Goal: Transaction & Acquisition: Purchase product/service

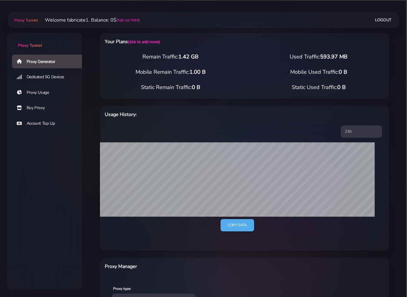
select select "CA"
click at [88, 107] on div "Your Plans (click to add more) Remain Traffic: 1.42 GB Used Traffic: 593.97 MB …" at bounding box center [244, 237] width 325 height 432
click at [185, 4] on html "Proxy Tunnel Proxy Generator Dedicated 5G Devices Proxy Usage Buy Proxy Account…" at bounding box center [203, 230] width 407 height 460
click at [39, 123] on link "Account Top Up" at bounding box center [49, 123] width 75 height 14
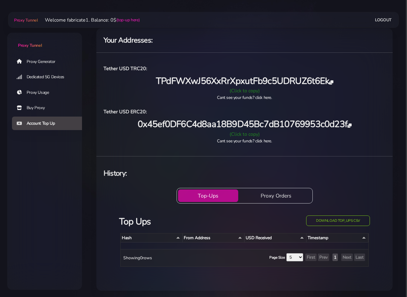
scroll to position [5, 0]
click at [152, 208] on div "Top Ups Download top_ups CSV Hash From Address USD Received Timestamp Showing 0…" at bounding box center [244, 243] width 265 height 70
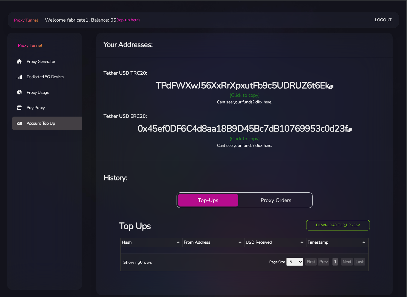
scroll to position [0, 0]
click at [229, 157] on div "Your Addresses: Tether USD TRC20: TPdFWXwJ56XxRrXpxutFb9c5UDRUZ6t6Ek (Click to …" at bounding box center [244, 164] width 296 height 262
click at [251, 93] on div "(Click to copy)" at bounding box center [244, 95] width 289 height 7
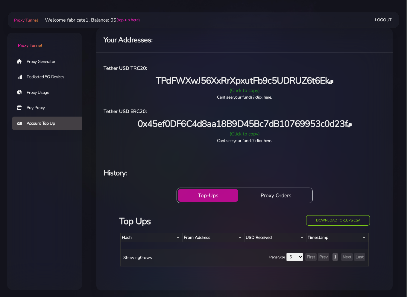
click at [252, 90] on div "(Click to copy)" at bounding box center [244, 90] width 289 height 7
click at [288, 189] on button "Proxy Orders" at bounding box center [276, 195] width 71 height 13
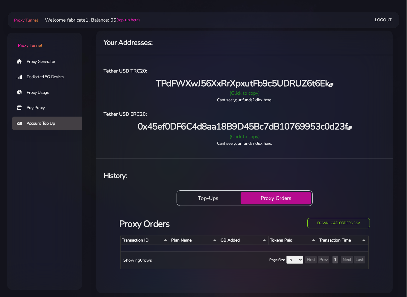
scroll to position [5, 0]
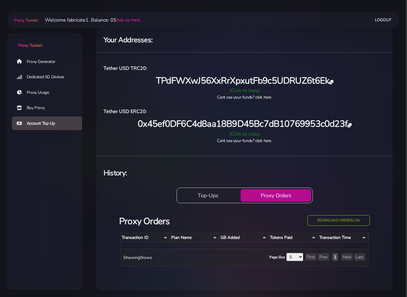
click at [207, 194] on button "Top-Ups" at bounding box center [208, 195] width 60 height 13
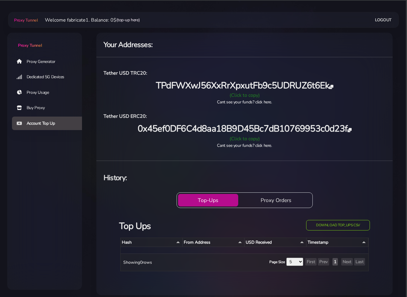
click at [127, 19] on link "(top-up here)" at bounding box center [127, 20] width 23 height 6
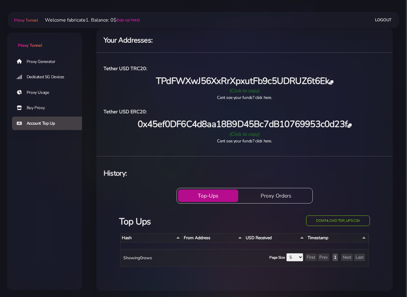
scroll to position [5, 0]
click at [29, 106] on link "Buy Proxy" at bounding box center [49, 108] width 75 height 14
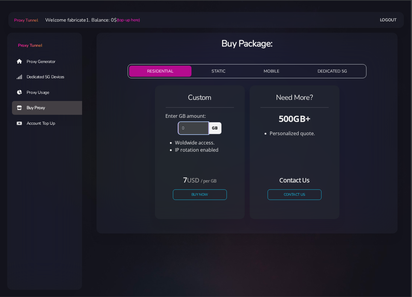
drag, startPoint x: 192, startPoint y: 128, endPoint x: 162, endPoint y: 128, distance: 29.9
click at [166, 128] on div "GB" at bounding box center [199, 126] width 75 height 14
drag, startPoint x: 181, startPoint y: 127, endPoint x: 166, endPoint y: 128, distance: 14.7
click at [166, 128] on div "5 GB" at bounding box center [199, 126] width 75 height 14
click at [164, 127] on div "10 GB" at bounding box center [199, 126] width 75 height 14
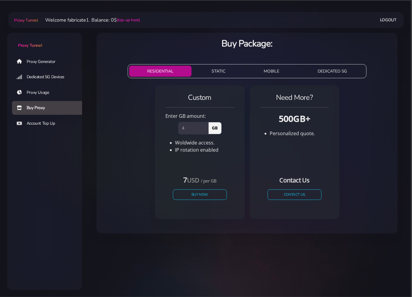
click at [216, 145] on li "Woldwide access." at bounding box center [204, 142] width 59 height 7
drag, startPoint x: 184, startPoint y: 130, endPoint x: 179, endPoint y: 129, distance: 4.5
click at [181, 129] on input "4" at bounding box center [193, 128] width 30 height 12
drag, startPoint x: 186, startPoint y: 129, endPoint x: 169, endPoint y: 128, distance: 17.4
click at [166, 128] on div "5 GB" at bounding box center [199, 126] width 75 height 14
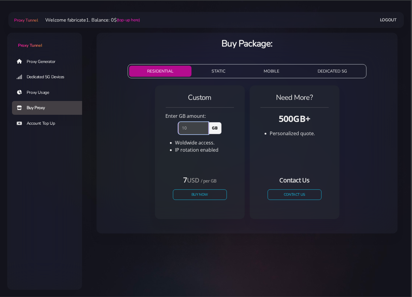
drag, startPoint x: 185, startPoint y: 129, endPoint x: 176, endPoint y: 129, distance: 8.7
click at [177, 129] on div "10 GB" at bounding box center [200, 126] width 50 height 14
drag, startPoint x: 187, startPoint y: 129, endPoint x: 169, endPoint y: 130, distance: 18.6
click at [169, 130] on div "10 GB" at bounding box center [199, 126] width 75 height 14
type input "4"
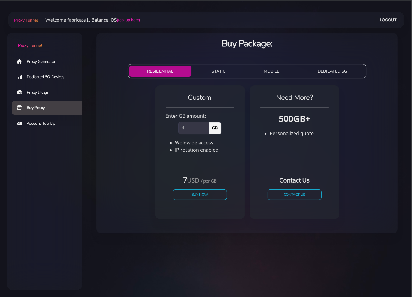
click at [196, 143] on li "Woldwide access." at bounding box center [204, 142] width 59 height 7
click at [214, 194] on button "Buy Now" at bounding box center [199, 194] width 55 height 10
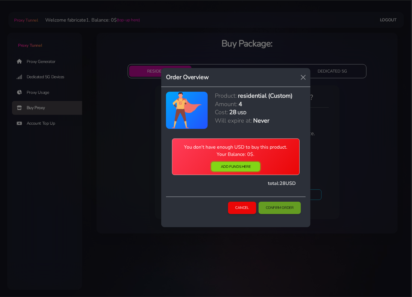
click at [250, 167] on link "ADD FUNDS HERE" at bounding box center [235, 167] width 49 height 10
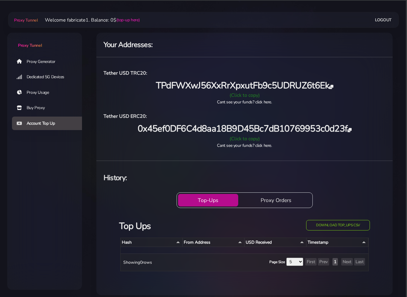
click at [243, 94] on div "(Click to copy)" at bounding box center [244, 95] width 289 height 7
click at [40, 107] on link "Buy Proxy" at bounding box center [49, 108] width 75 height 14
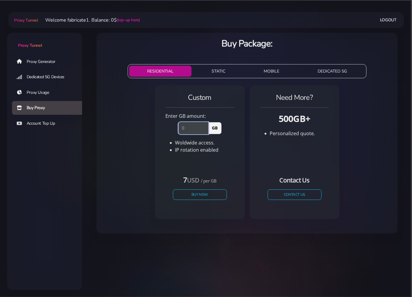
click at [180, 128] on input "number" at bounding box center [193, 128] width 30 height 12
click at [231, 149] on li "IP rotation enabled" at bounding box center [204, 149] width 59 height 7
drag, startPoint x: 187, startPoint y: 127, endPoint x: 148, endPoint y: 129, distance: 39.0
click at [149, 129] on div "Custom Enter GB amount: 5 GB Woldwide access. IP rotation enabled USD" at bounding box center [246, 154] width 291 height 143
type input "6"
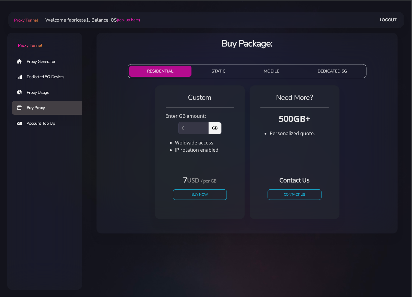
click at [208, 154] on div "Custom Enter GB amount: 6 GB Woldwide access. IP rotation enabled" at bounding box center [199, 130] width 75 height 75
click at [44, 60] on link "Proxy Generator" at bounding box center [49, 61] width 75 height 14
click at [46, 62] on link "Proxy Generator" at bounding box center [49, 61] width 75 height 14
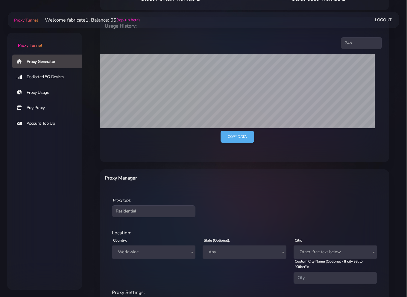
scroll to position [63, 0]
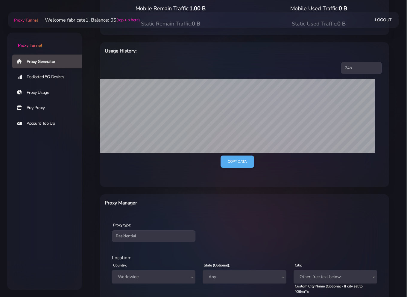
click at [36, 121] on link "Account Top Up" at bounding box center [49, 123] width 75 height 14
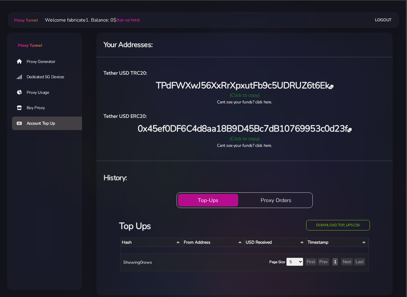
click at [250, 96] on div "(Click to copy)" at bounding box center [244, 95] width 289 height 7
click at [37, 105] on link "Buy Proxy" at bounding box center [49, 108] width 75 height 14
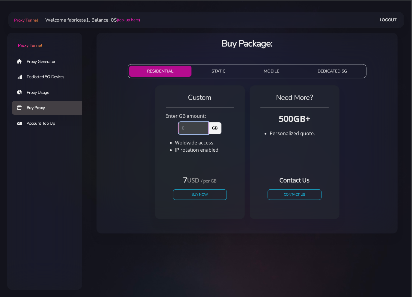
drag, startPoint x: 186, startPoint y: 127, endPoint x: 169, endPoint y: 128, distance: 16.5
click at [170, 127] on div "GB" at bounding box center [199, 126] width 75 height 14
type input "10"
click at [205, 194] on button "Buy Now" at bounding box center [199, 194] width 55 height 10
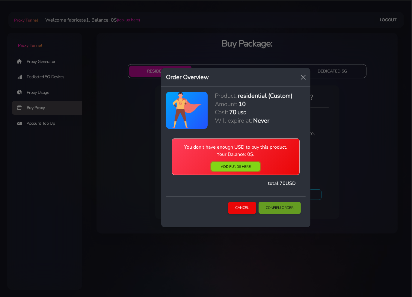
click at [243, 165] on link "ADD FUNDS HERE" at bounding box center [235, 167] width 49 height 10
